Goal: Communication & Community: Answer question/provide support

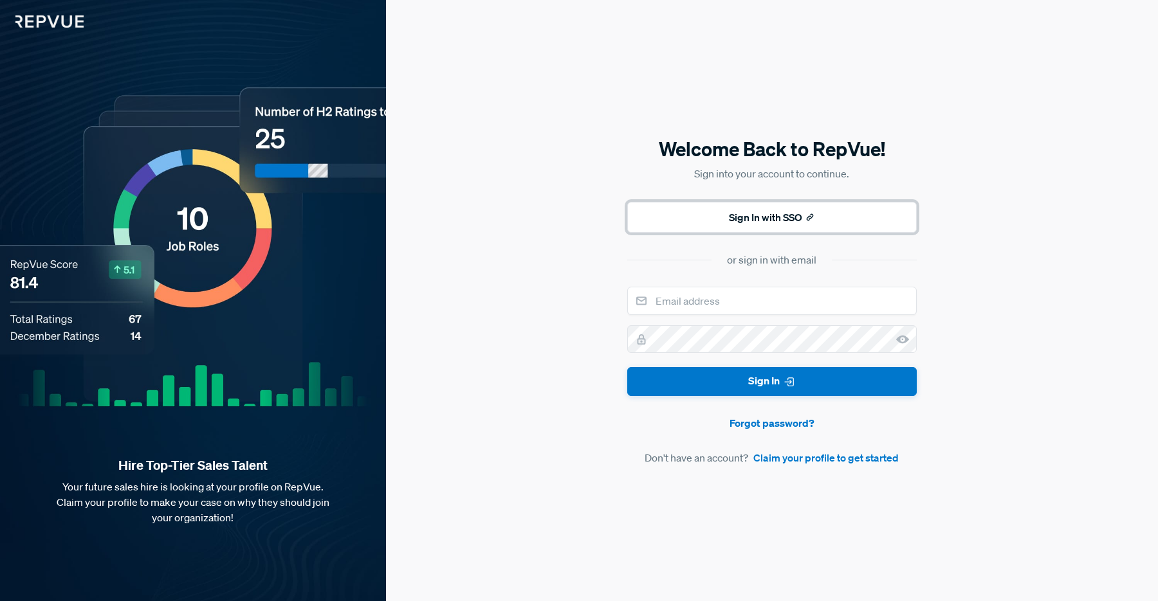
click at [794, 220] on button "Sign In with SSO" at bounding box center [771, 217] width 289 height 31
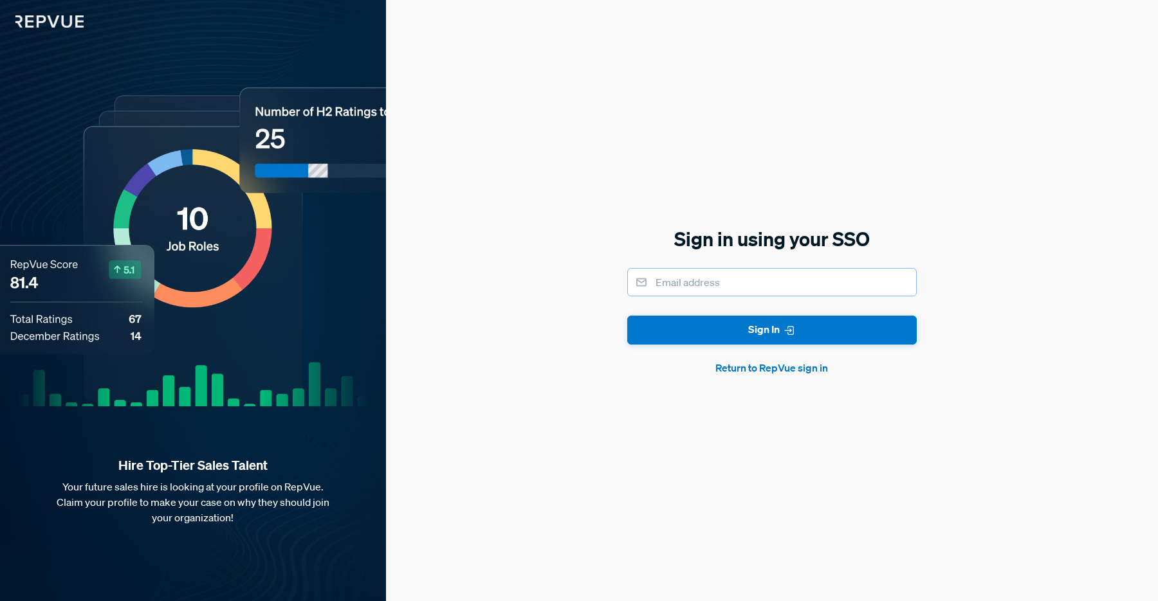
click at [779, 278] on input "email" at bounding box center [771, 282] width 289 height 28
type input "[EMAIL_ADDRESS][DOMAIN_NAME]"
click at [627, 316] on button "Sign In" at bounding box center [771, 330] width 289 height 29
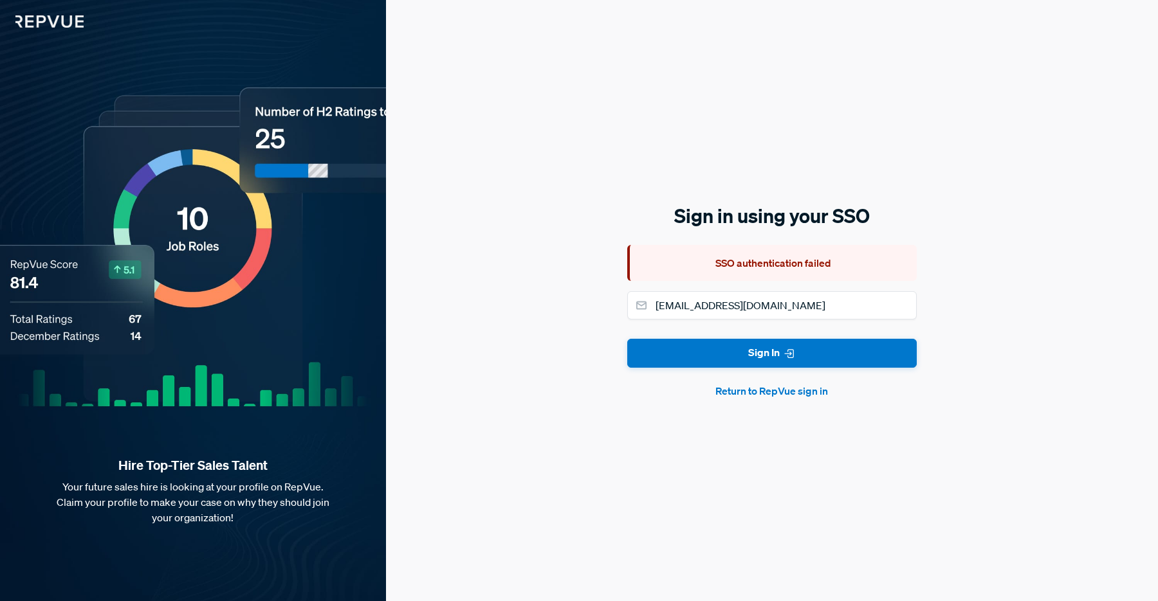
click at [771, 393] on button "Return to RepVue sign in" at bounding box center [771, 390] width 289 height 15
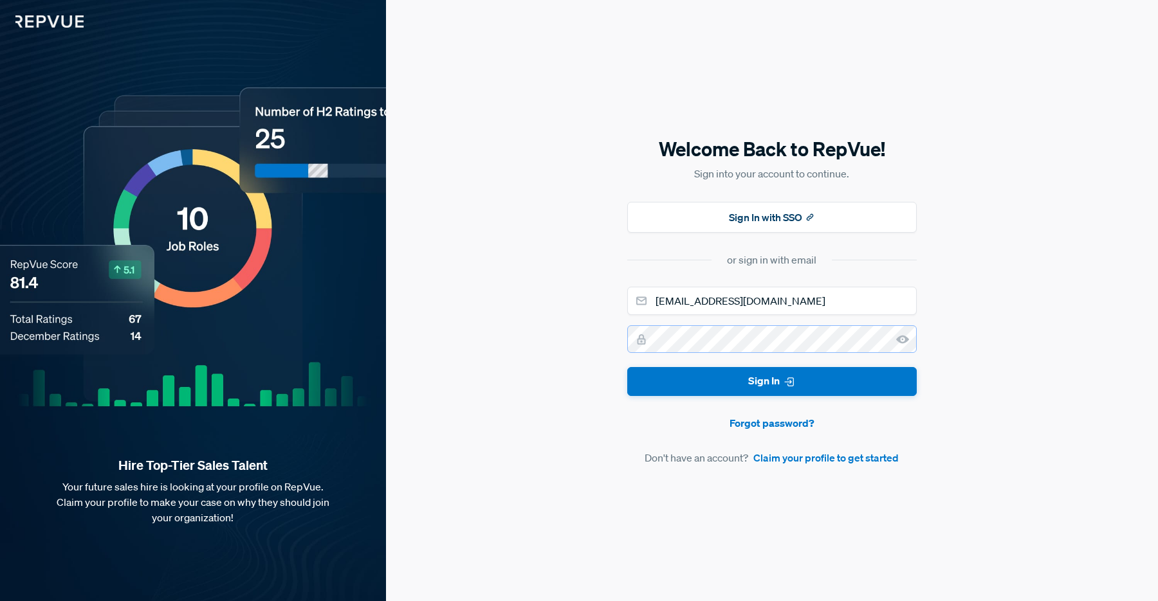
click at [0, 601] on com-1password-button at bounding box center [0, 601] width 0 height 0
click at [924, 383] on div "Welcome Back to RepVue! Sign into your account to continue. Sign In with SSO or…" at bounding box center [772, 300] width 772 height 601
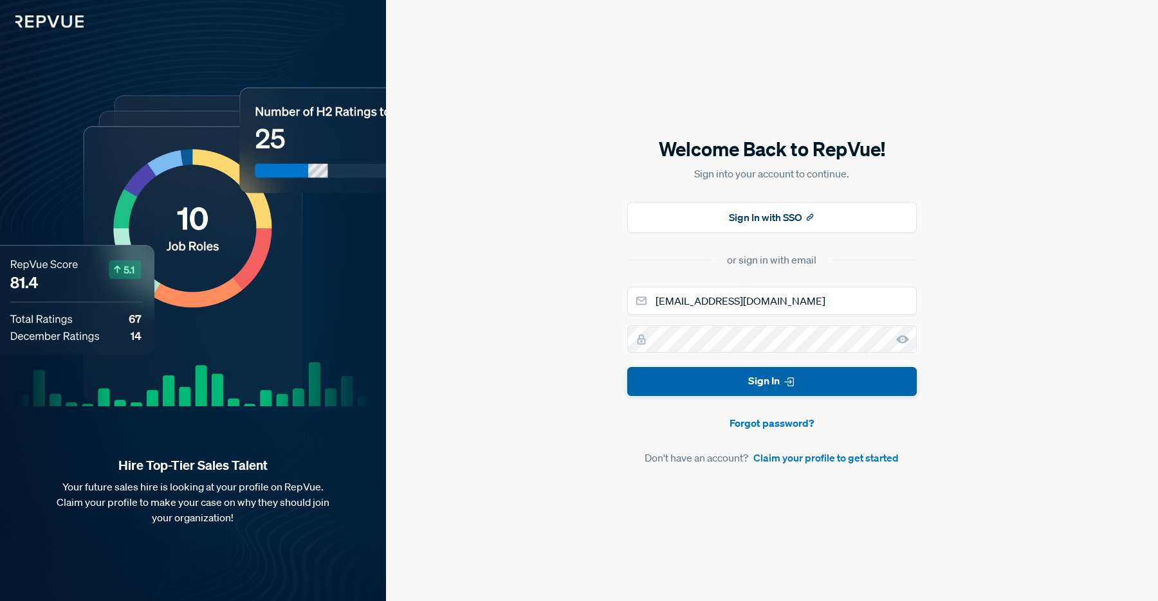
click at [866, 381] on button "Sign In" at bounding box center [771, 381] width 289 height 29
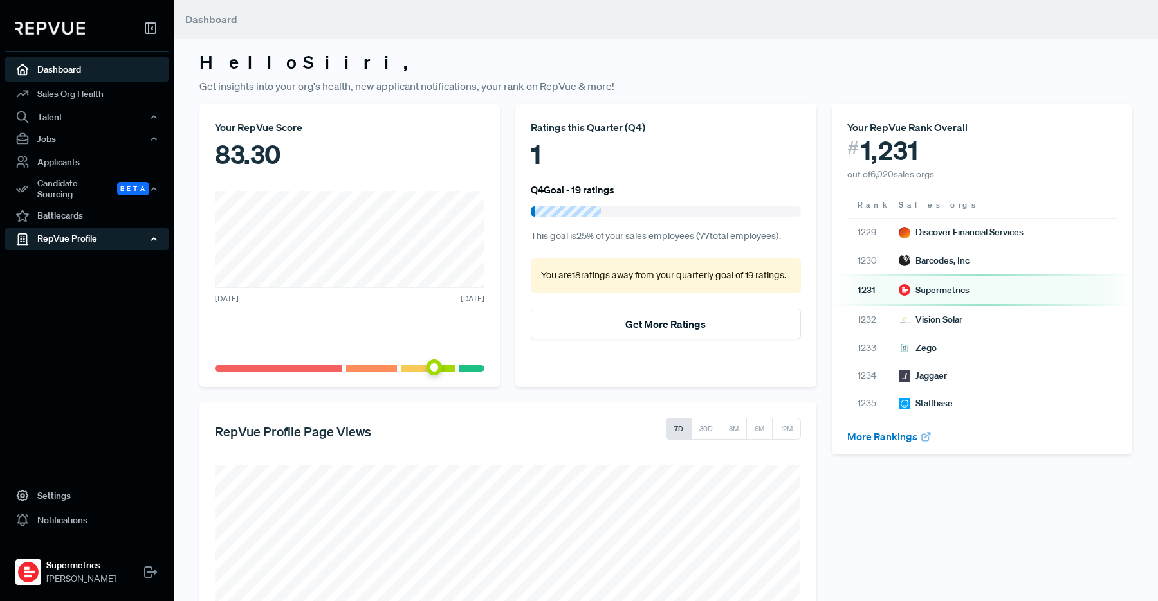
click at [73, 228] on div "RepVue Profile" at bounding box center [86, 239] width 163 height 22
click at [91, 274] on link "Reviews" at bounding box center [104, 283] width 163 height 21
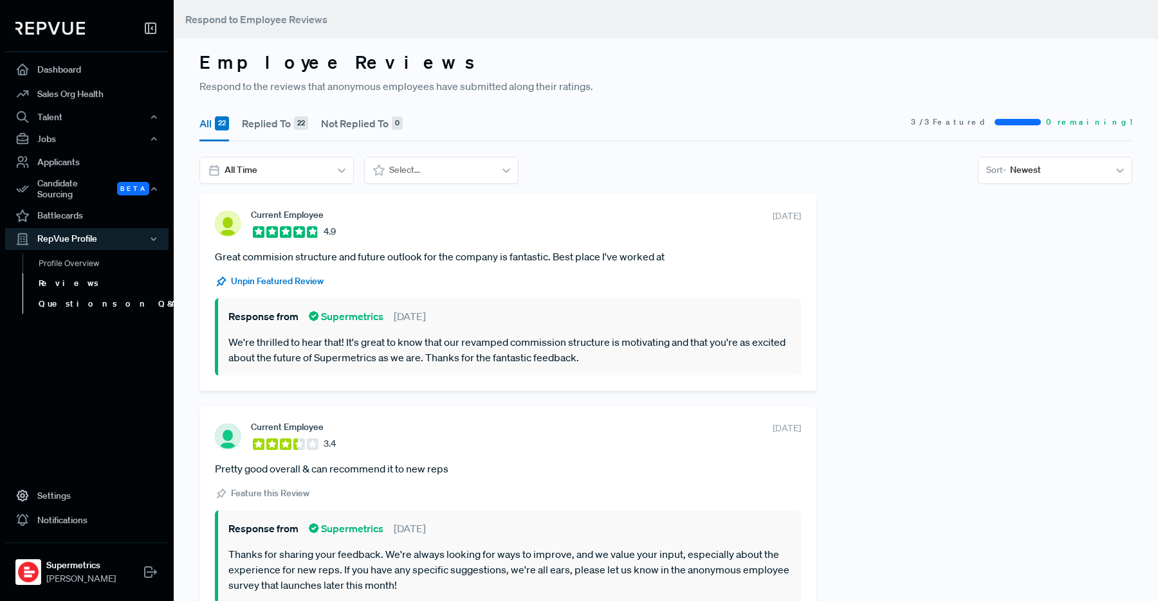
click at [71, 296] on link "Questions on Q&A" at bounding box center [104, 304] width 163 height 21
